Goal: Task Accomplishment & Management: Manage account settings

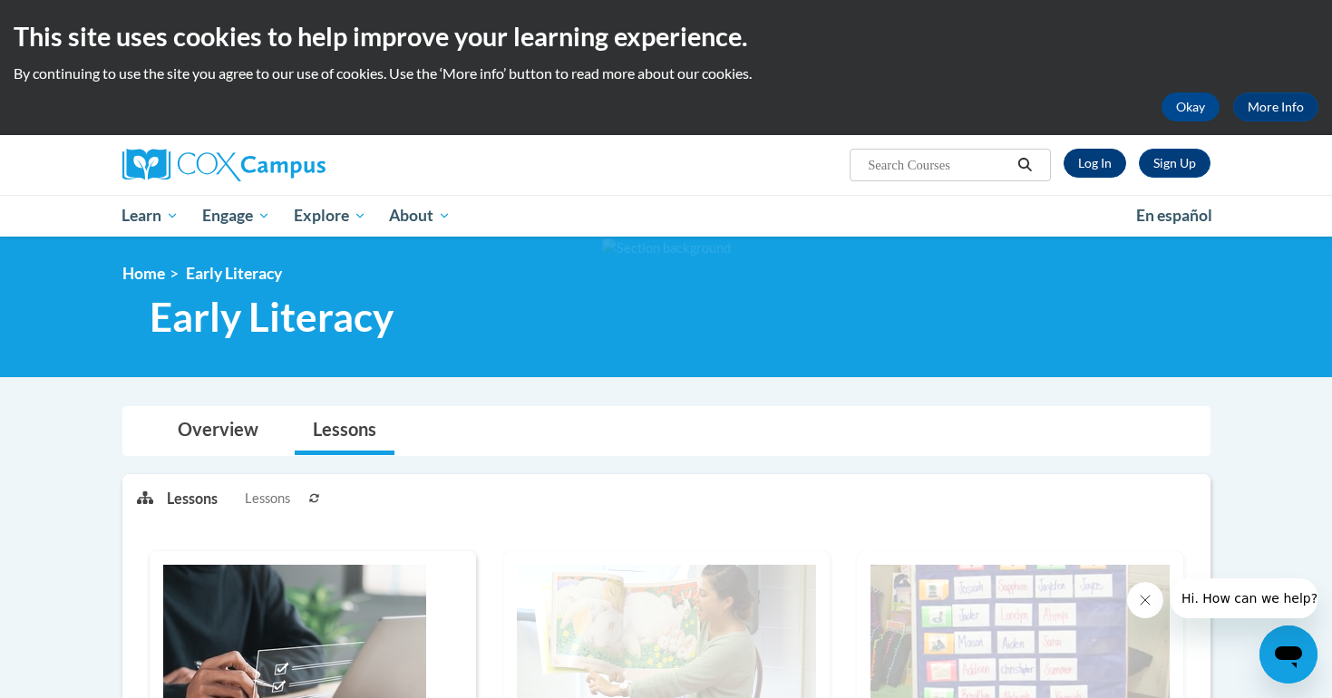
click at [1103, 159] on link "Log In" at bounding box center [1095, 163] width 63 height 29
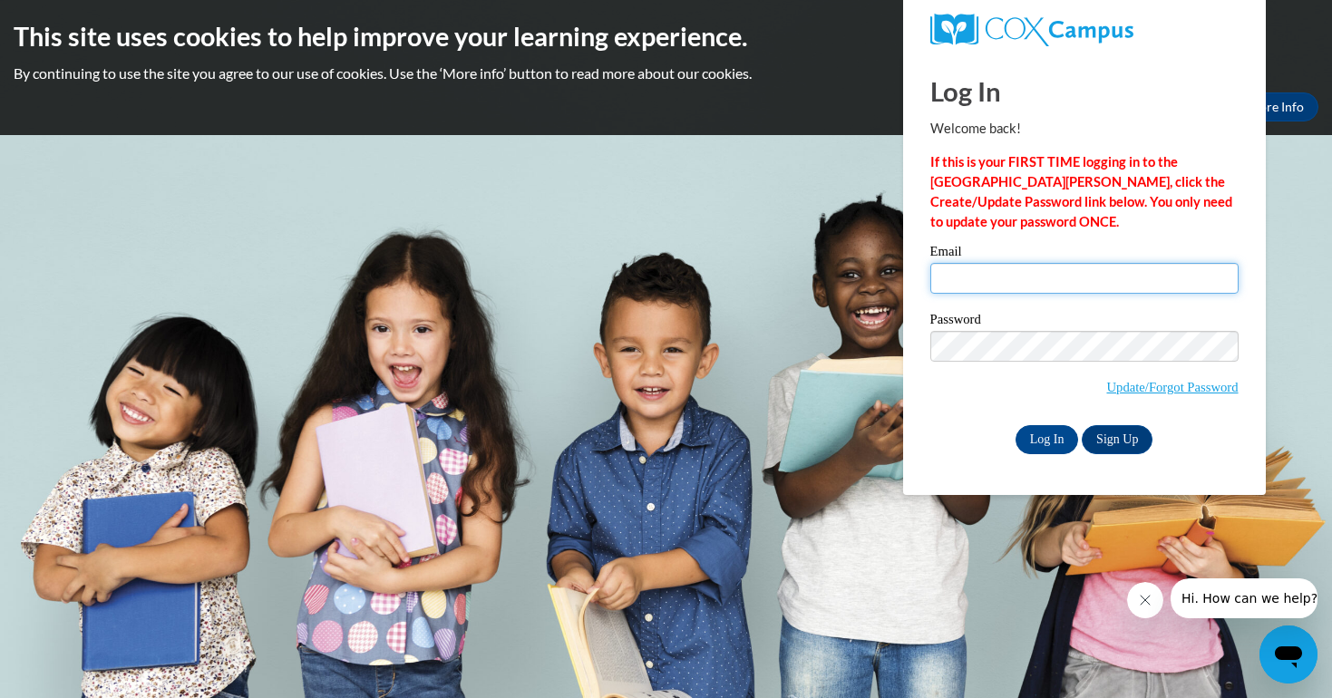
type input "[EMAIL_ADDRESS][DOMAIN_NAME]"
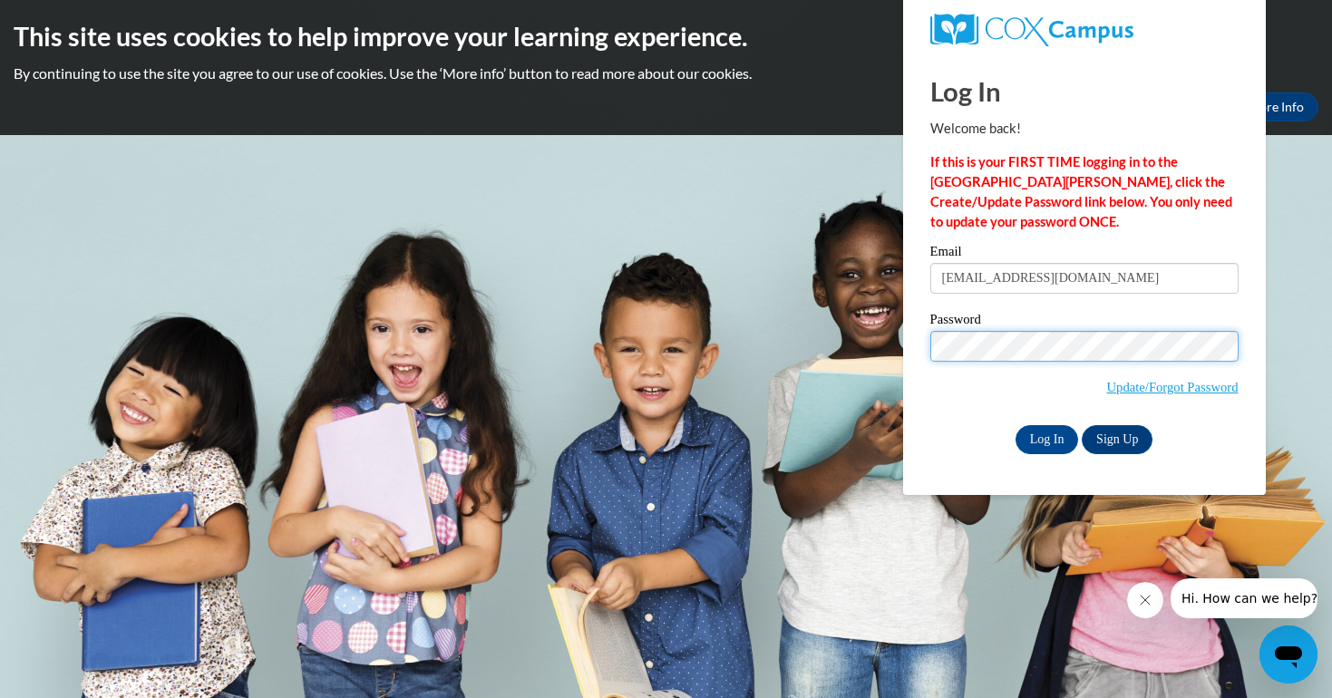
click at [1046, 436] on input "Log In" at bounding box center [1047, 439] width 63 height 29
click at [1051, 434] on input "Log In" at bounding box center [1047, 439] width 63 height 29
